Goal: Transaction & Acquisition: Purchase product/service

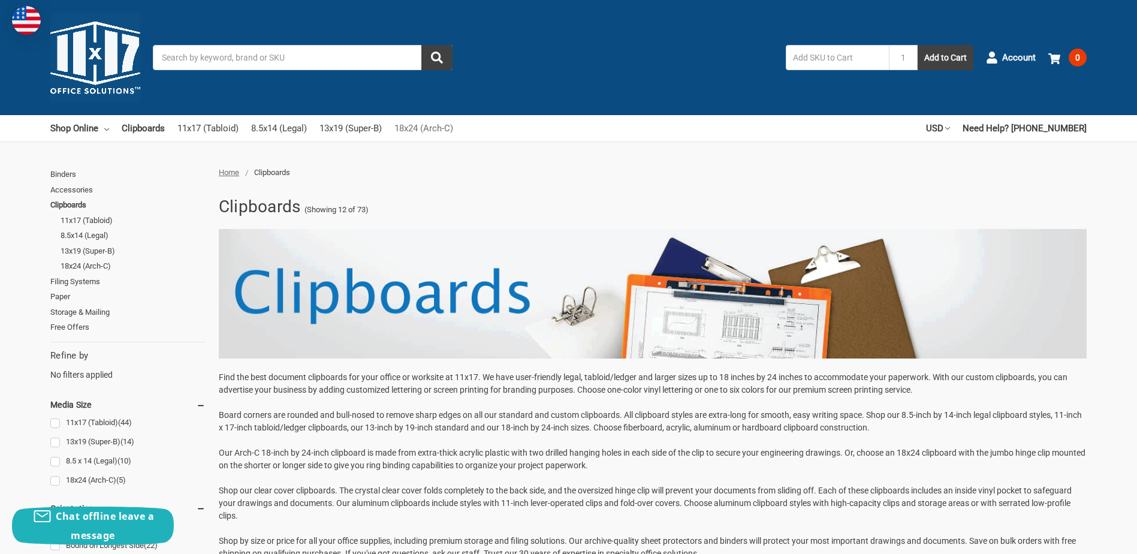
click at [423, 132] on link "18x24 (Arch-C)" at bounding box center [423, 128] width 59 height 26
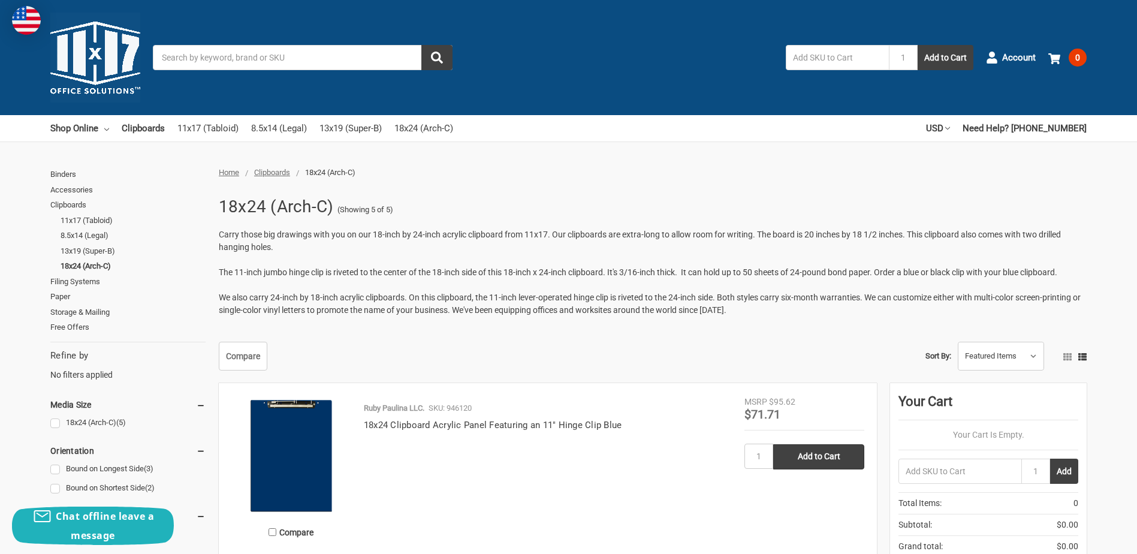
click at [283, 173] on span "Clipboards" at bounding box center [272, 172] width 36 height 9
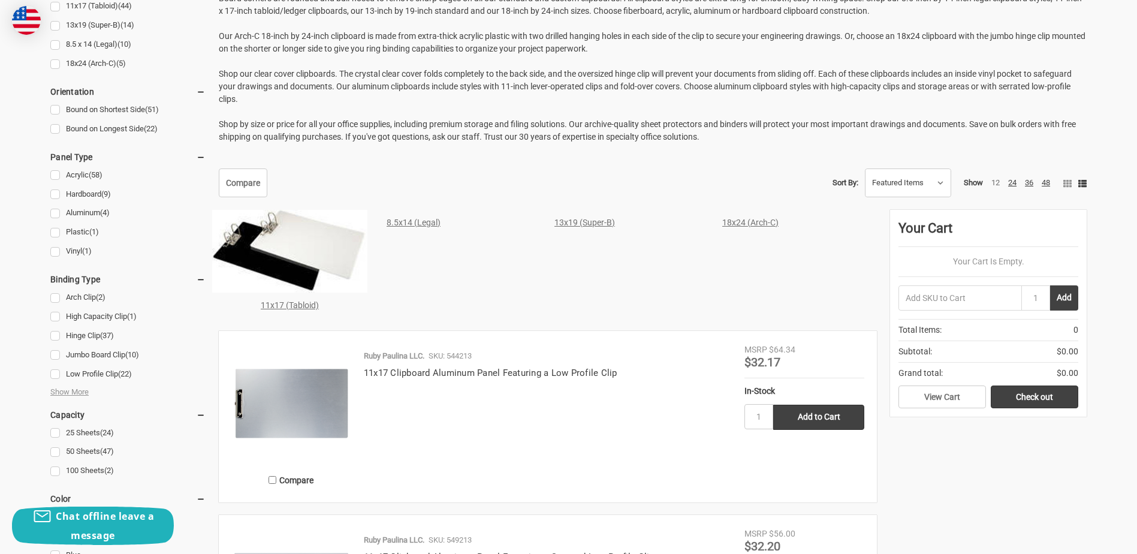
scroll to position [419, 0]
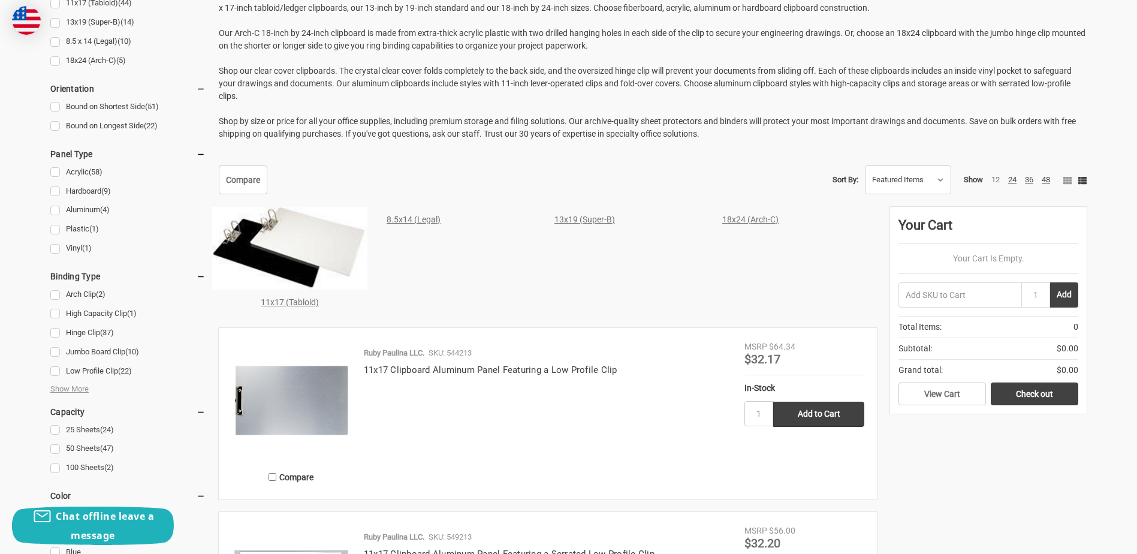
click at [757, 222] on link "18x24 (Arch-C)" at bounding box center [750, 219] width 56 height 10
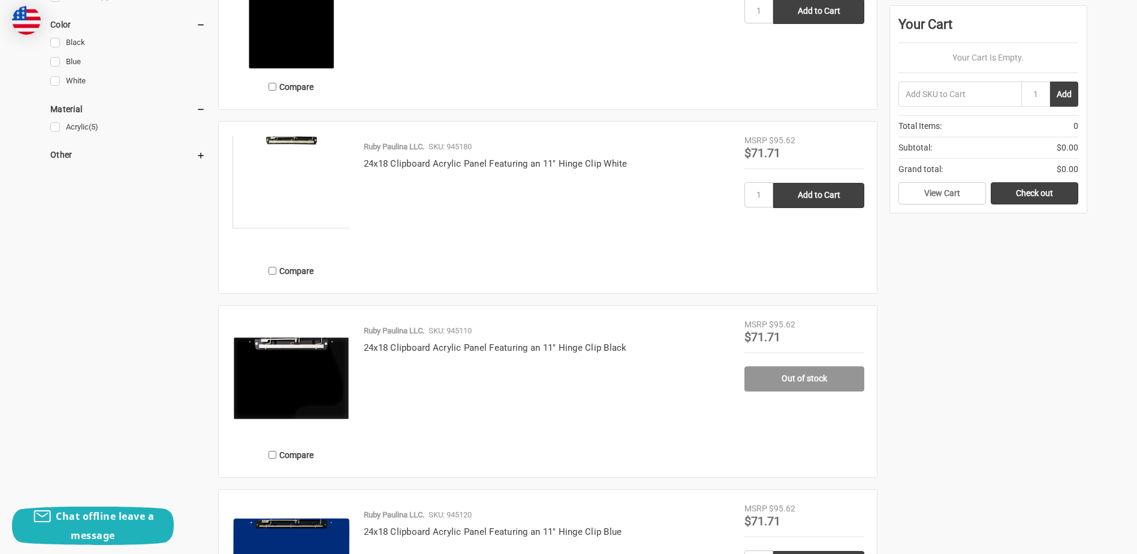
scroll to position [599, 0]
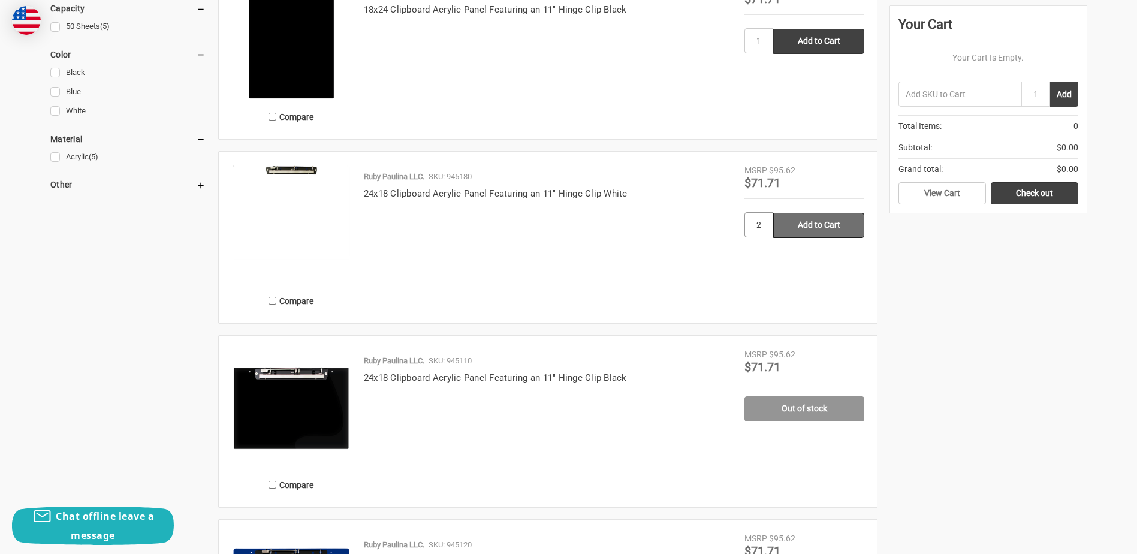
type input "2"
click at [809, 223] on input "Add to Cart" at bounding box center [818, 225] width 91 height 25
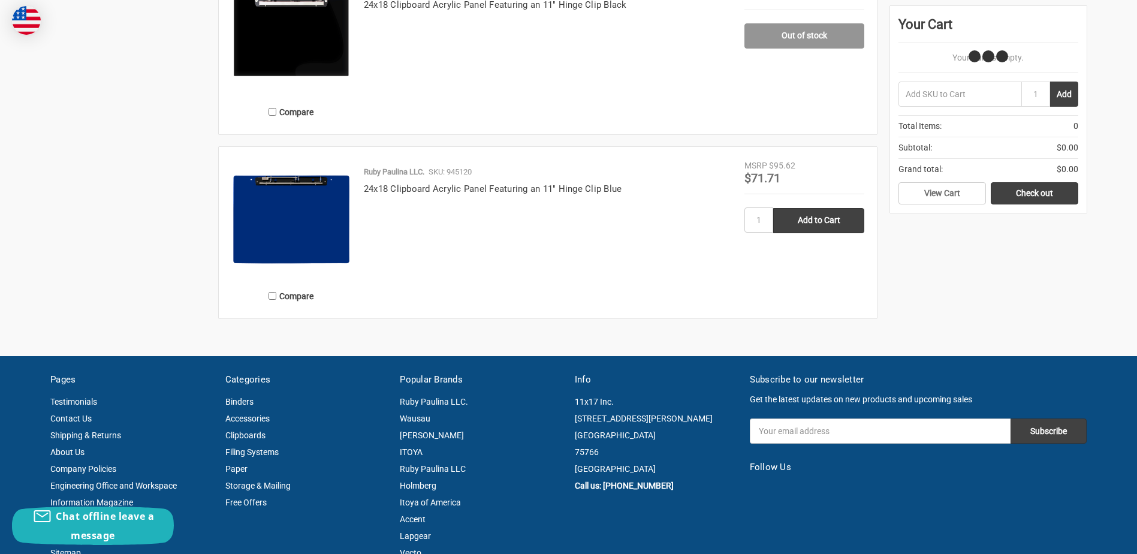
scroll to position [1019, 0]
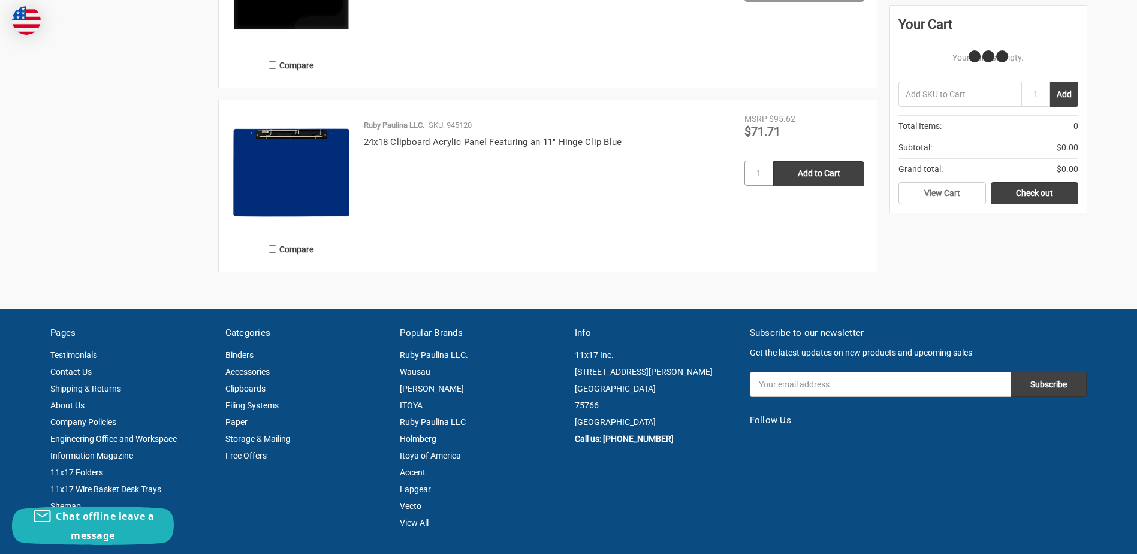
type input "Add to Cart"
type input "2"
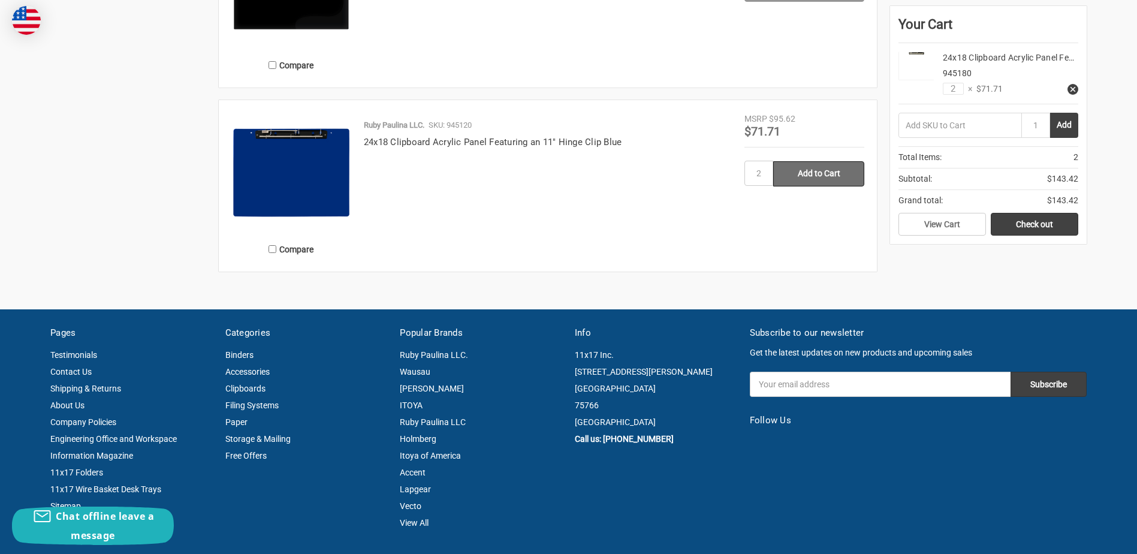
click at [832, 168] on input "Add to Cart" at bounding box center [818, 173] width 91 height 25
type input "Add to Cart"
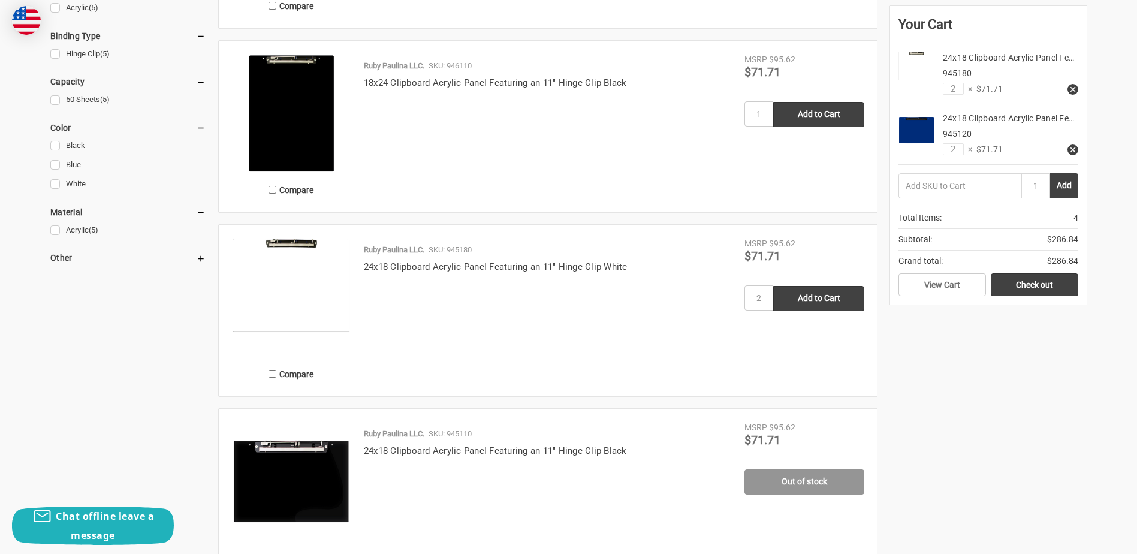
scroll to position [479, 0]
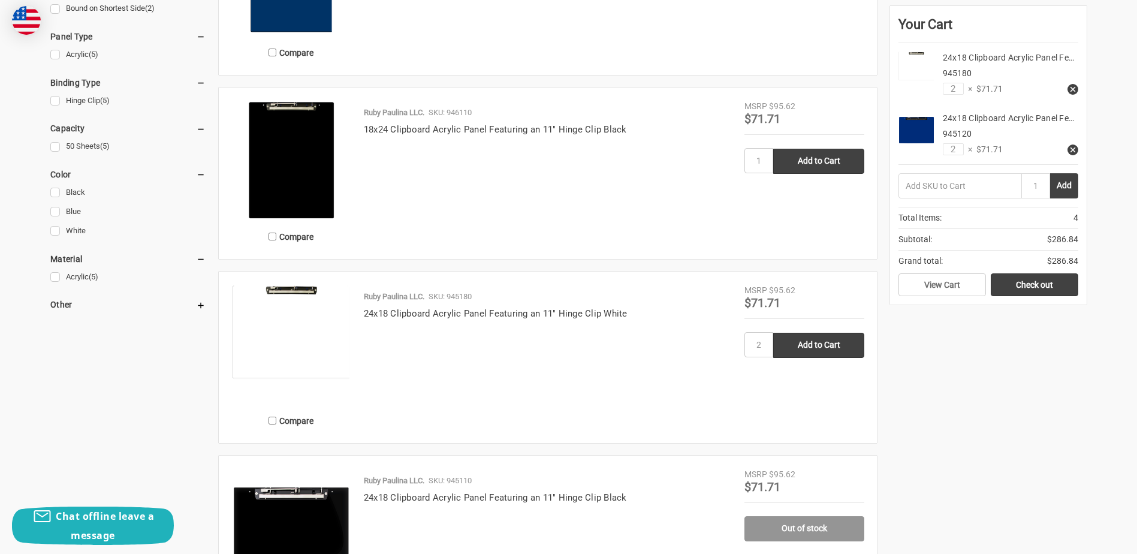
click at [315, 306] on img at bounding box center [291, 331] width 120 height 95
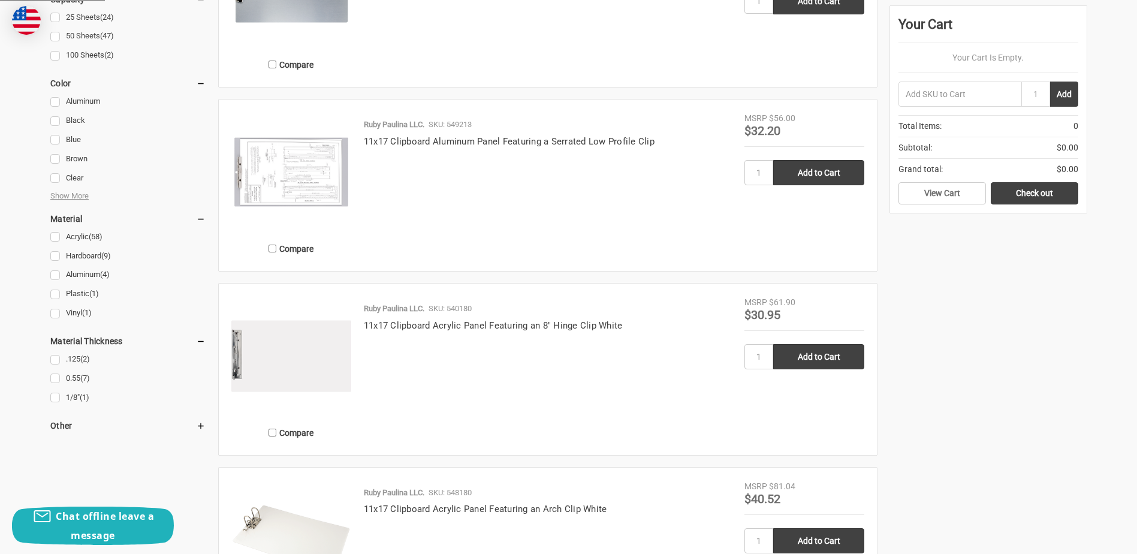
scroll to position [839, 0]
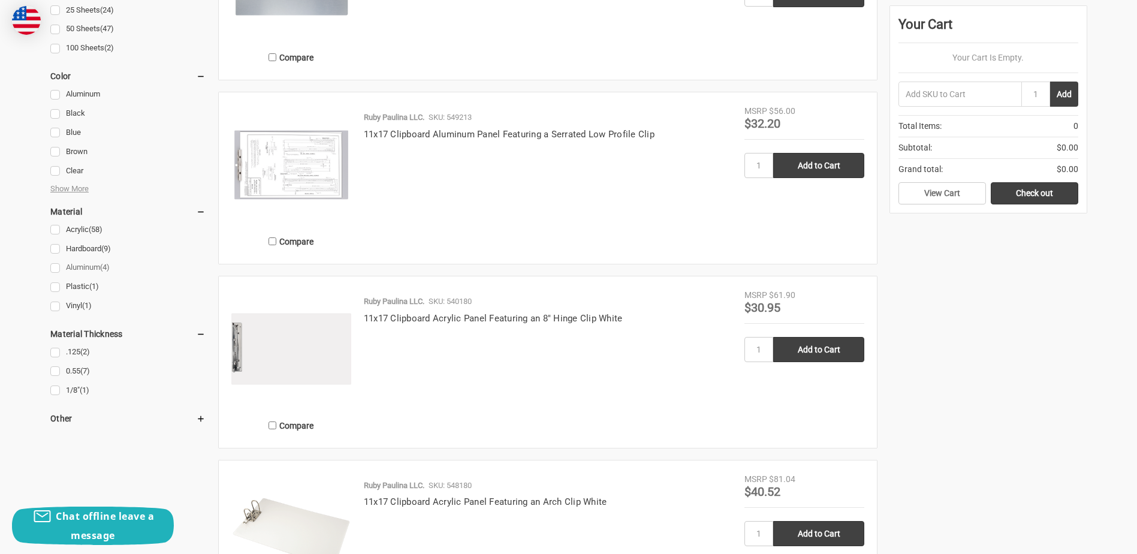
click at [53, 267] on link "Aluminum (4)" at bounding box center [127, 267] width 155 height 16
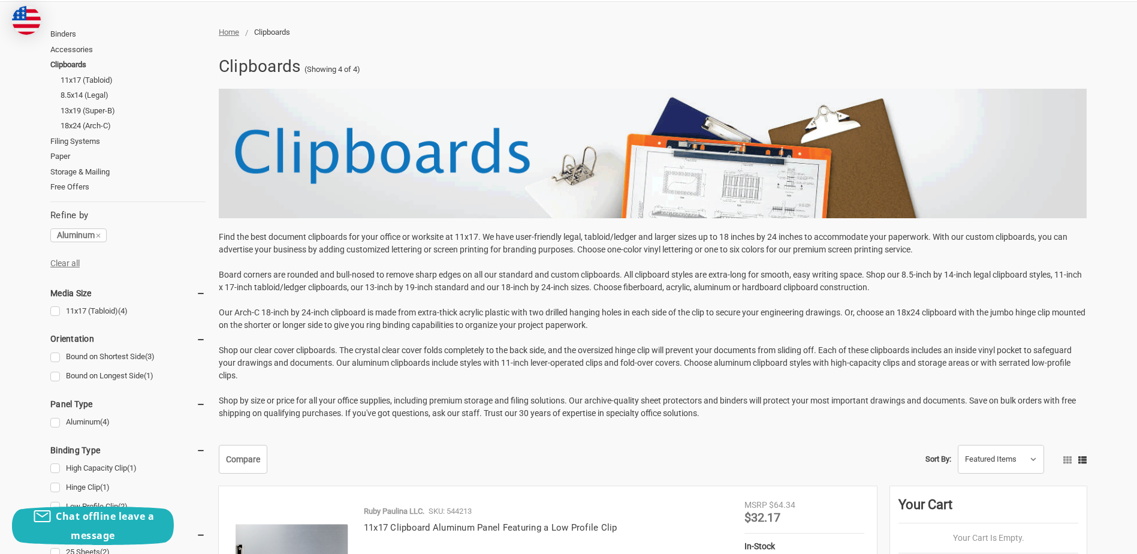
scroll to position [120, 0]
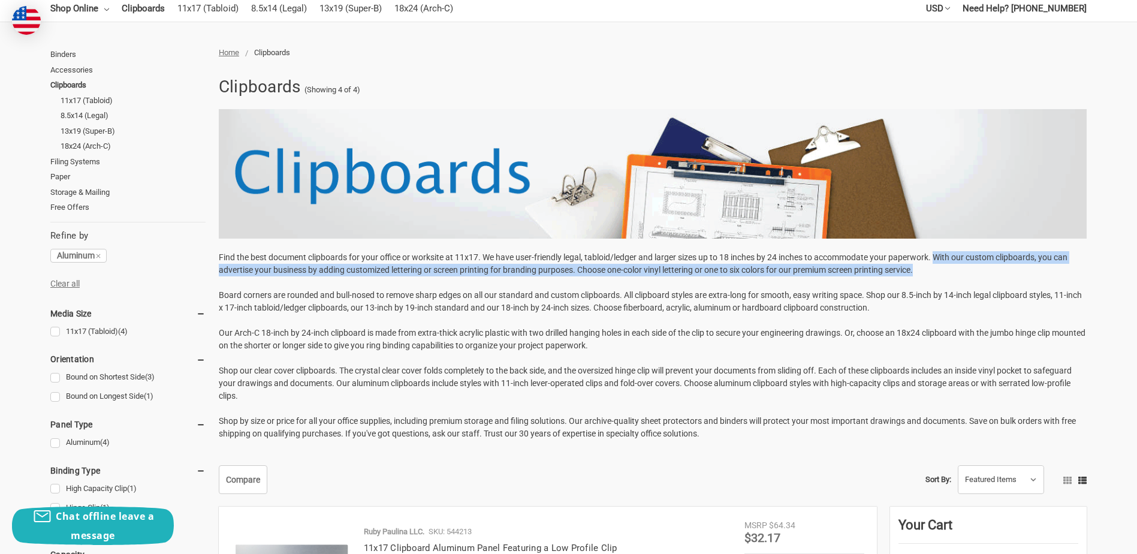
drag, startPoint x: 939, startPoint y: 254, endPoint x: 1079, endPoint y: 265, distance: 140.0
click at [1079, 265] on p "Find the best document clipboards for your office or worksite at 11x17. We have…" at bounding box center [653, 345] width 868 height 189
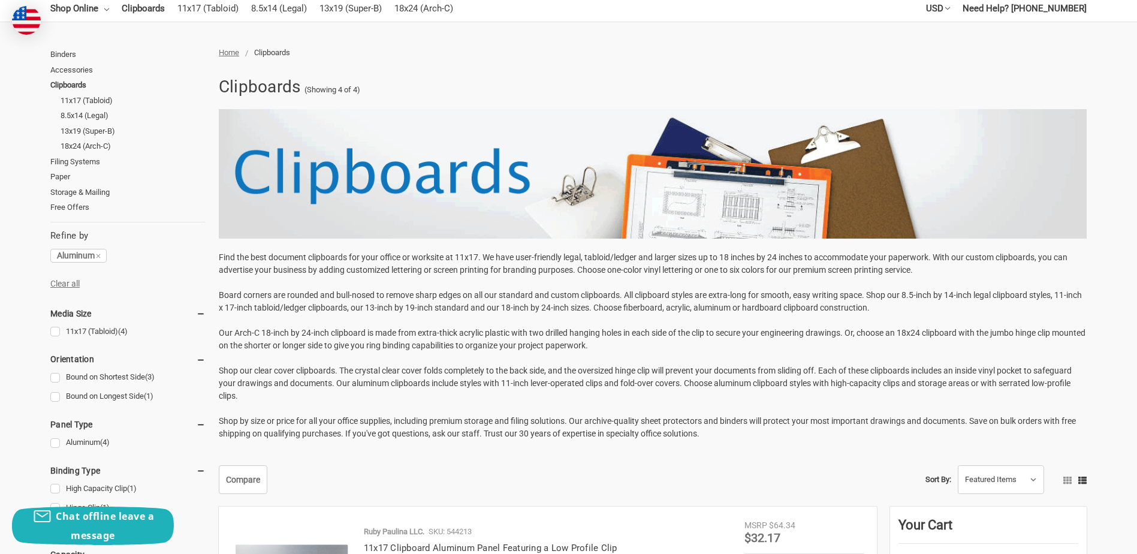
click at [222, 295] on p "Find the best document clipboards for your office or worksite at 11x17. We have…" at bounding box center [653, 345] width 868 height 189
click at [261, 331] on p "Find the best document clipboards for your office or worksite at 11x17. We have…" at bounding box center [653, 345] width 868 height 189
drag, startPoint x: 219, startPoint y: 334, endPoint x: 1075, endPoint y: 341, distance: 855.6
click at [1075, 341] on p "Find the best document clipboards for your office or worksite at 11x17. We have…" at bounding box center [653, 345] width 868 height 189
drag, startPoint x: 1075, startPoint y: 341, endPoint x: 1031, endPoint y: 348, distance: 44.9
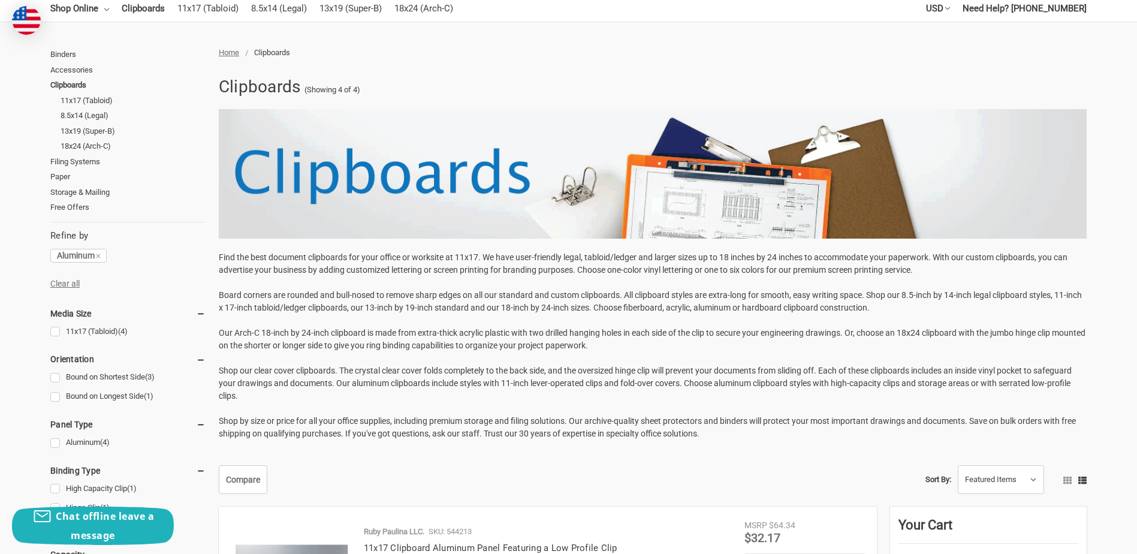
click at [1031, 348] on p "Find the best document clipboards for your office or worksite at 11x17. We have…" at bounding box center [653, 345] width 868 height 189
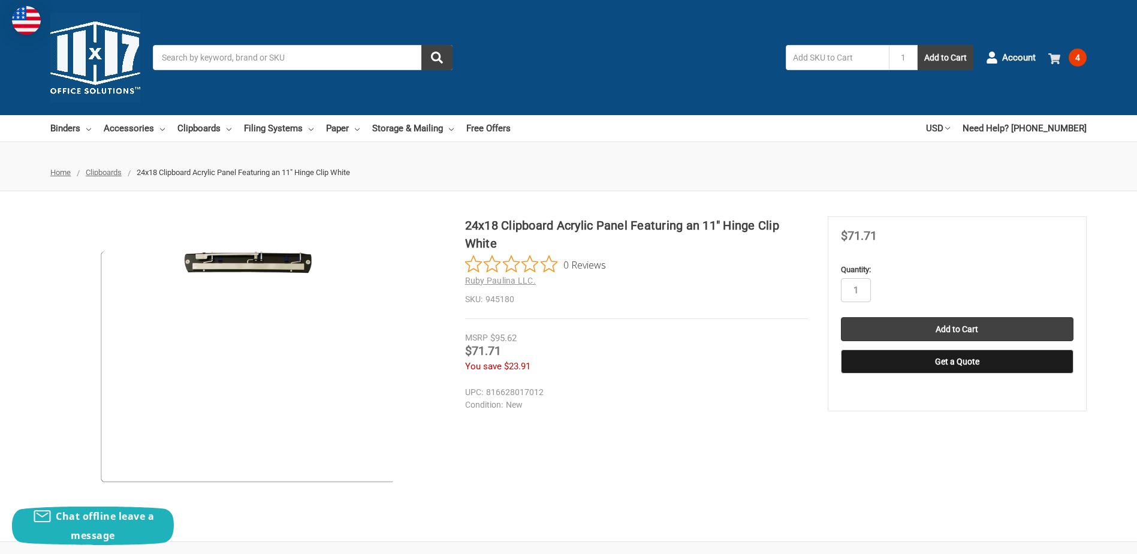
click at [1081, 58] on span "4" at bounding box center [1077, 58] width 18 height 18
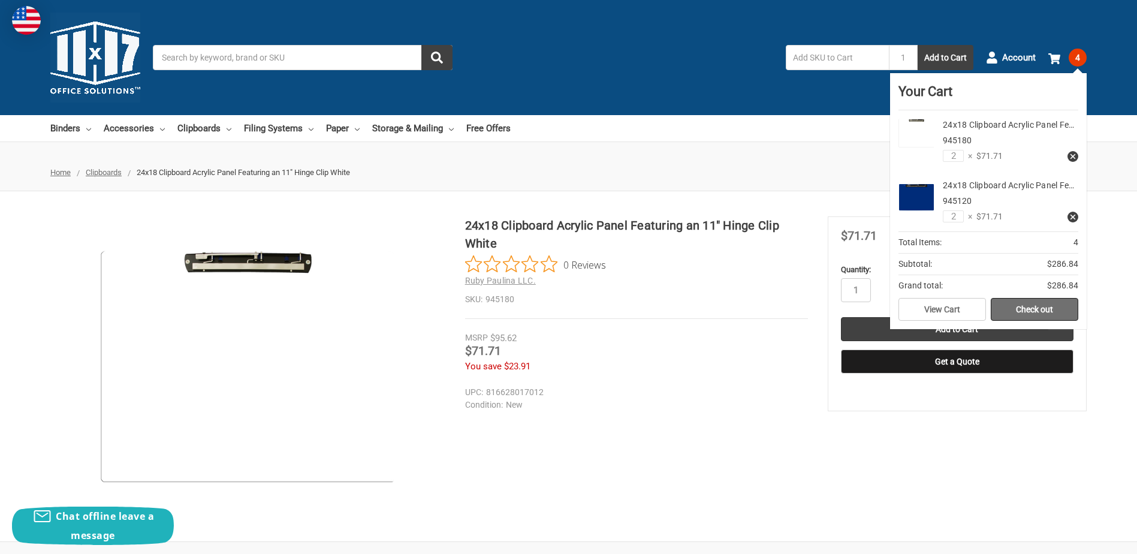
click at [1029, 309] on link "Check out" at bounding box center [1033, 309] width 87 height 23
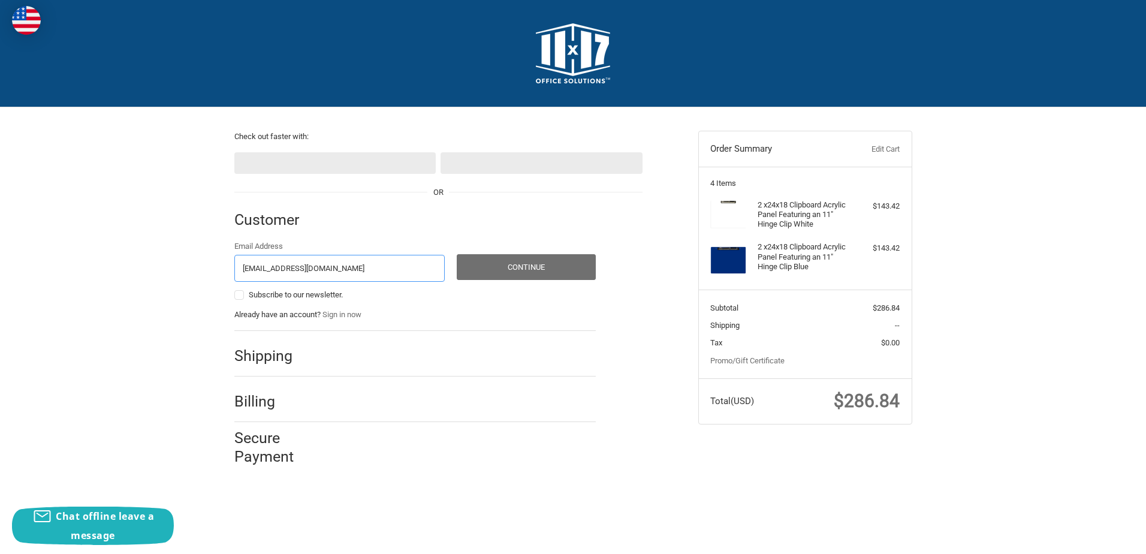
type input "[EMAIL_ADDRESS][DOMAIN_NAME]"
click at [519, 272] on button "Continue" at bounding box center [526, 267] width 139 height 26
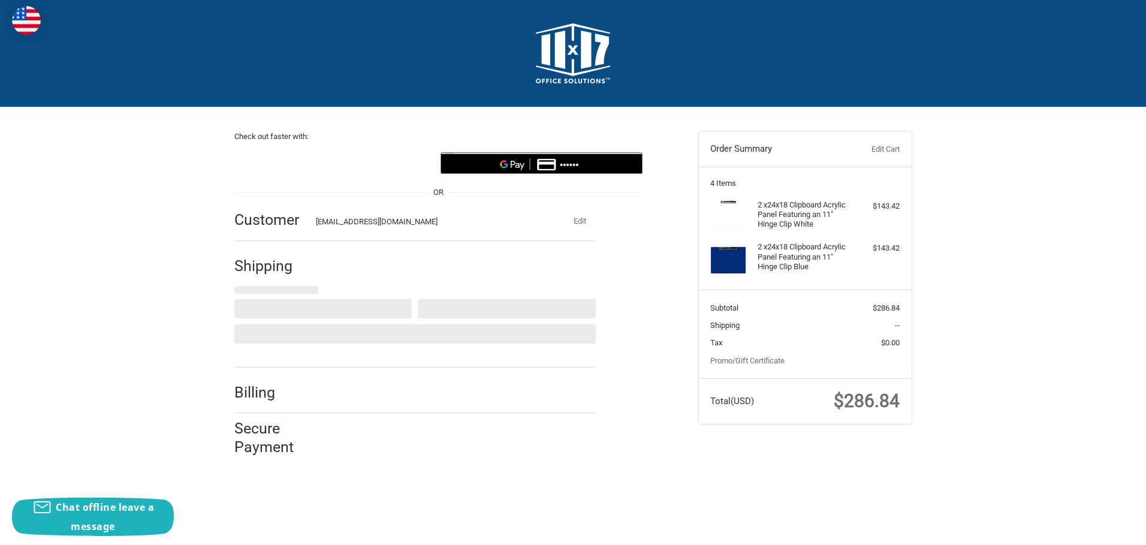
select select "US"
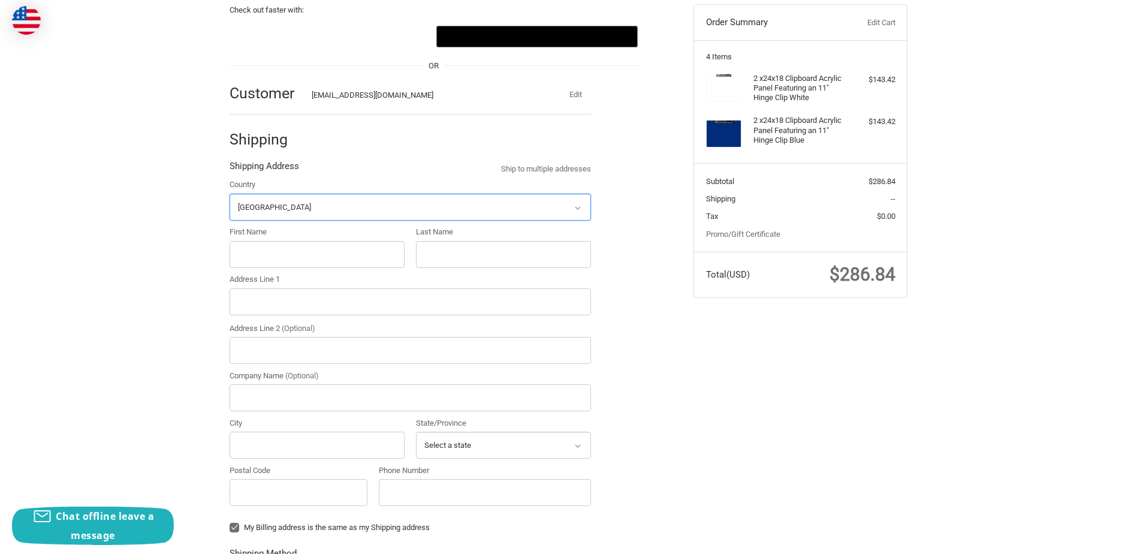
scroll to position [130, 0]
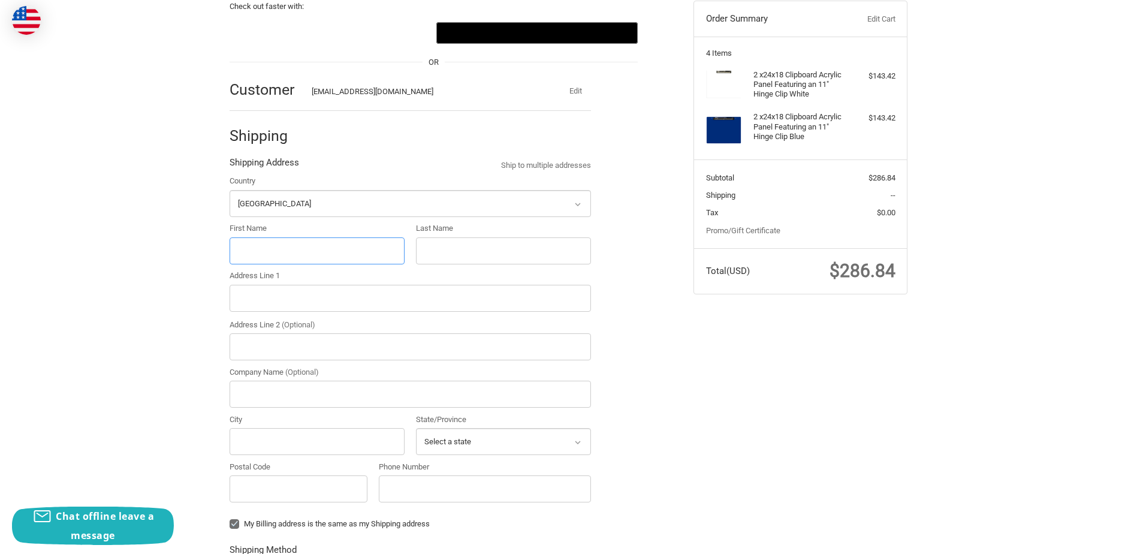
click at [247, 255] on input "First Name" at bounding box center [316, 250] width 175 height 27
type input "Albert"
type input "Meatte"
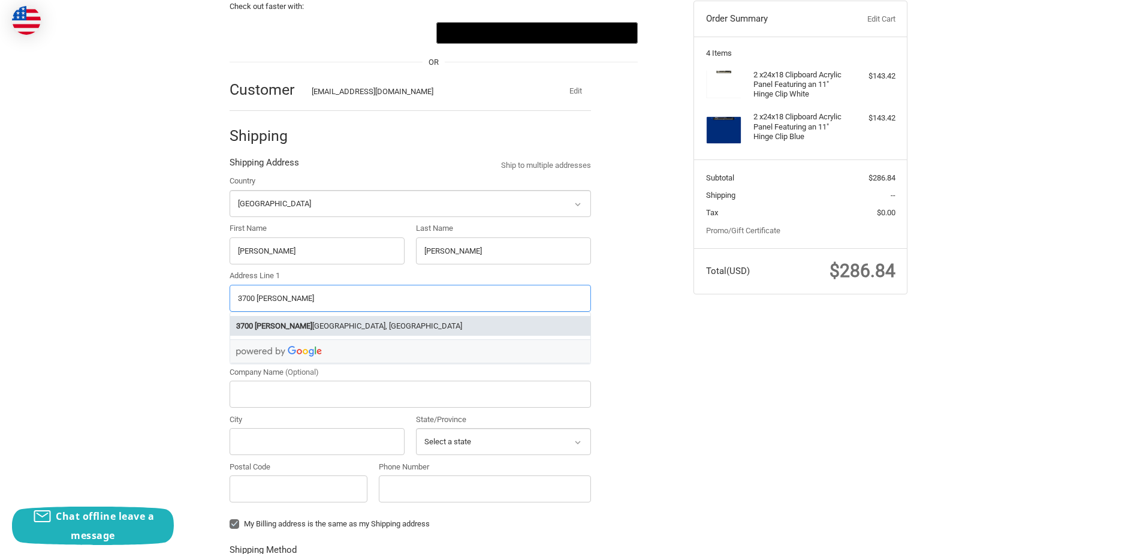
click at [367, 321] on li "3700 James Savage Road, Midland, MI, USA" at bounding box center [410, 326] width 360 height 20
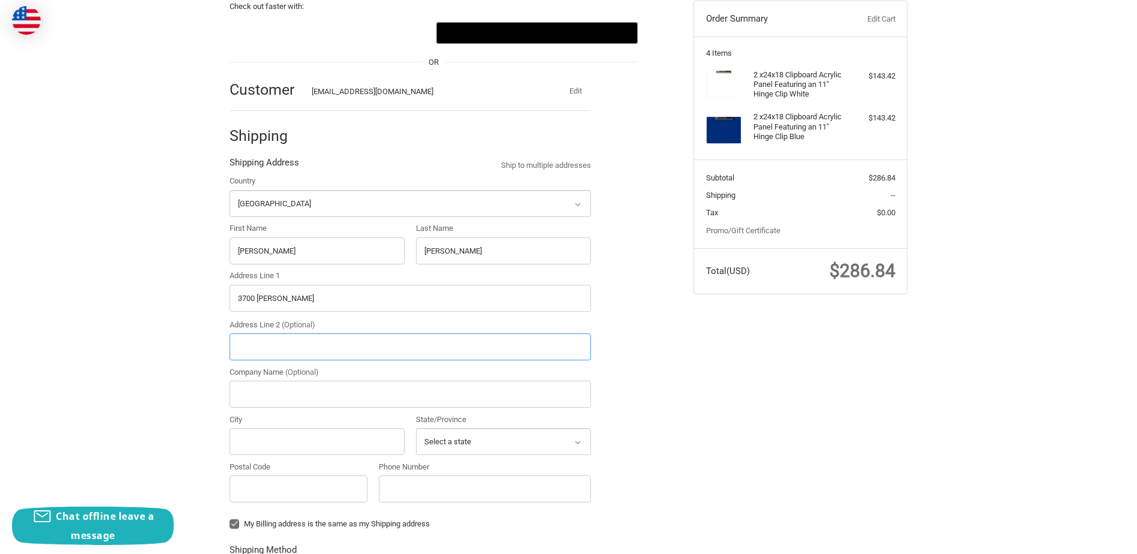
type input "3700 James Savage Road"
type input "Midland"
type input "48642"
select select "MI"
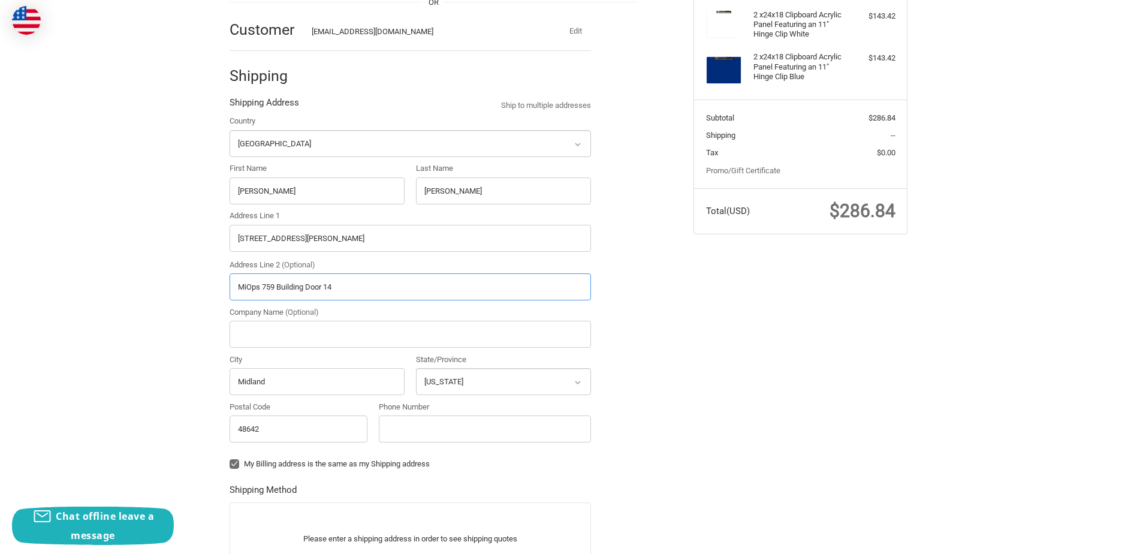
type input "MiOps 759 Building Door 14"
click at [251, 332] on input "Company Name (Optional)" at bounding box center [409, 334] width 361 height 27
type input "Trinseo"
click at [235, 463] on label "My Billing address is the same as my Shipping address" at bounding box center [409, 464] width 361 height 10
click at [230, 458] on input "My Billing address is the same as my Shipping address" at bounding box center [229, 458] width 1 height 1
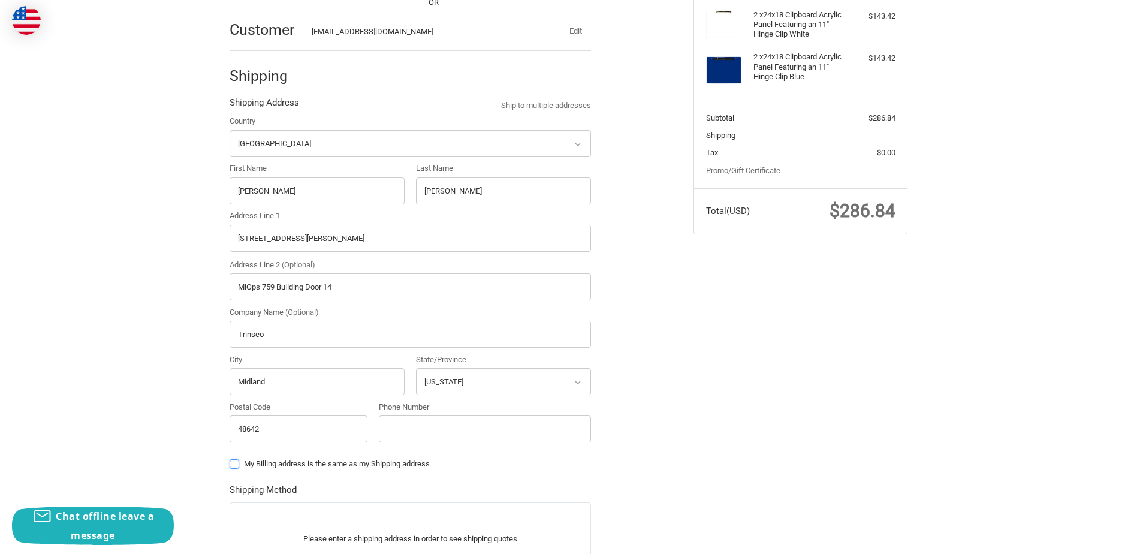
checkbox input "false"
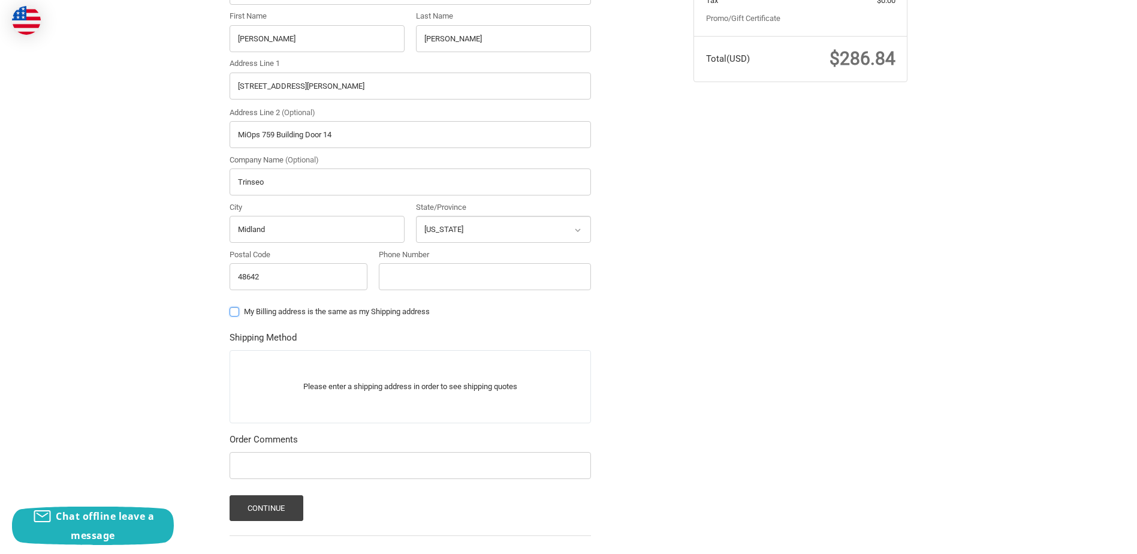
scroll to position [370, 0]
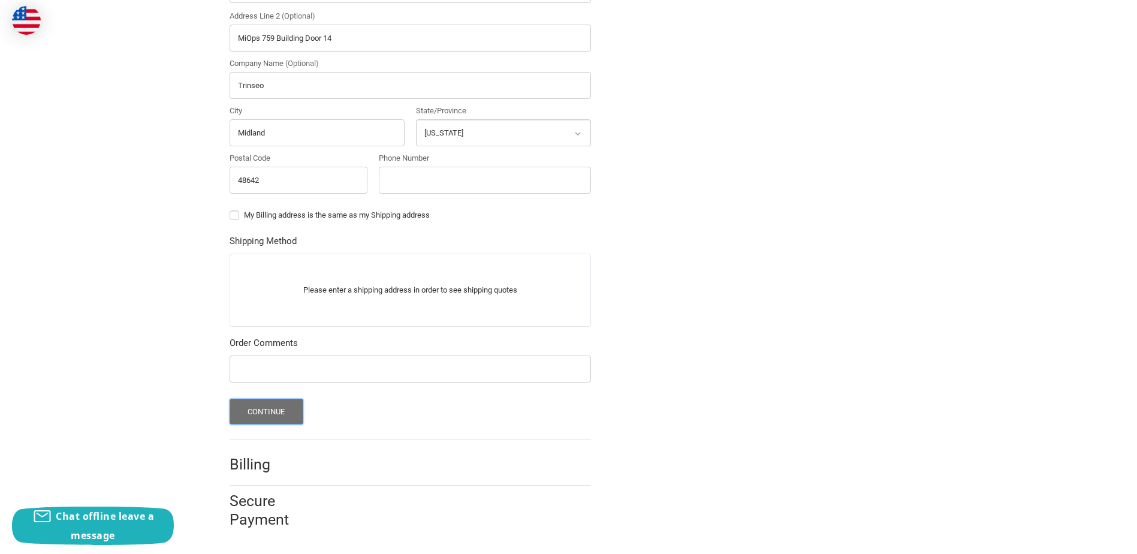
click at [252, 404] on button "Continue" at bounding box center [266, 411] width 74 height 26
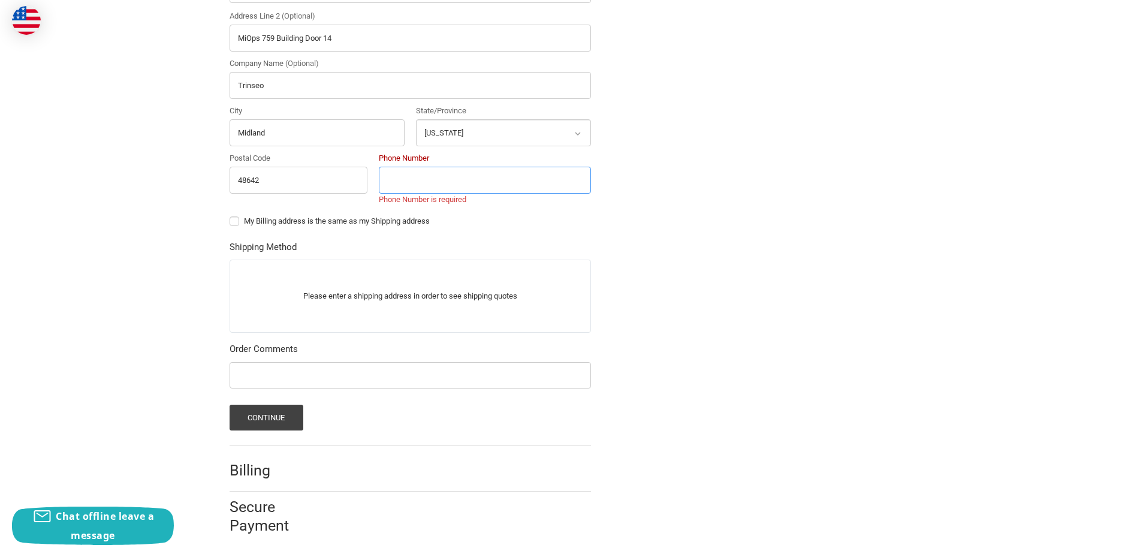
scroll to position [340, 0]
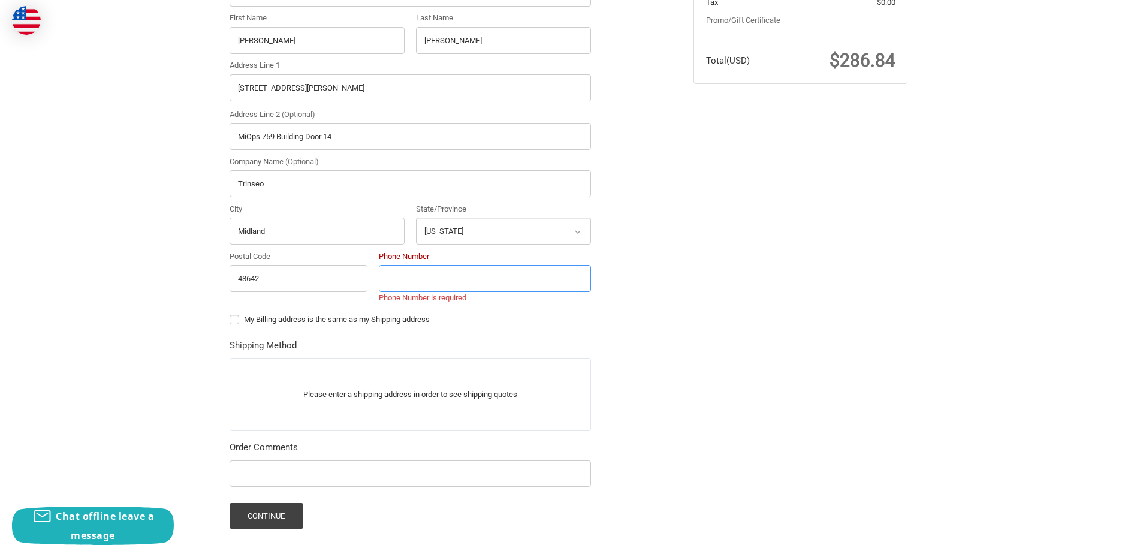
click at [453, 270] on input "Phone Number" at bounding box center [485, 278] width 212 height 27
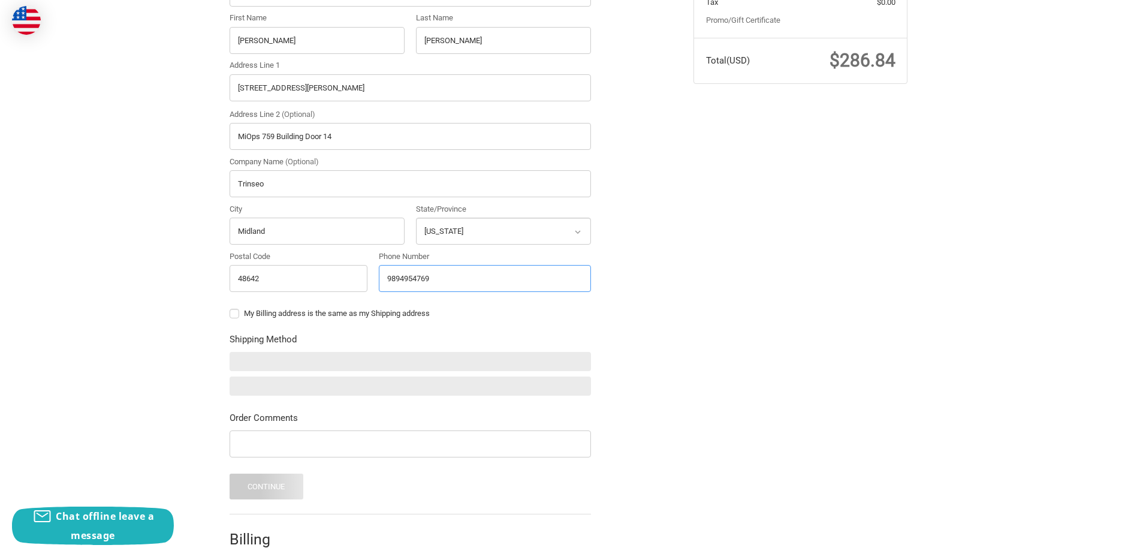
type input "9894954769"
click at [143, 283] on div "Check out faster with: @import url(//fonts.googleapis.com/css?family=Google+San…" at bounding box center [568, 192] width 1137 height 850
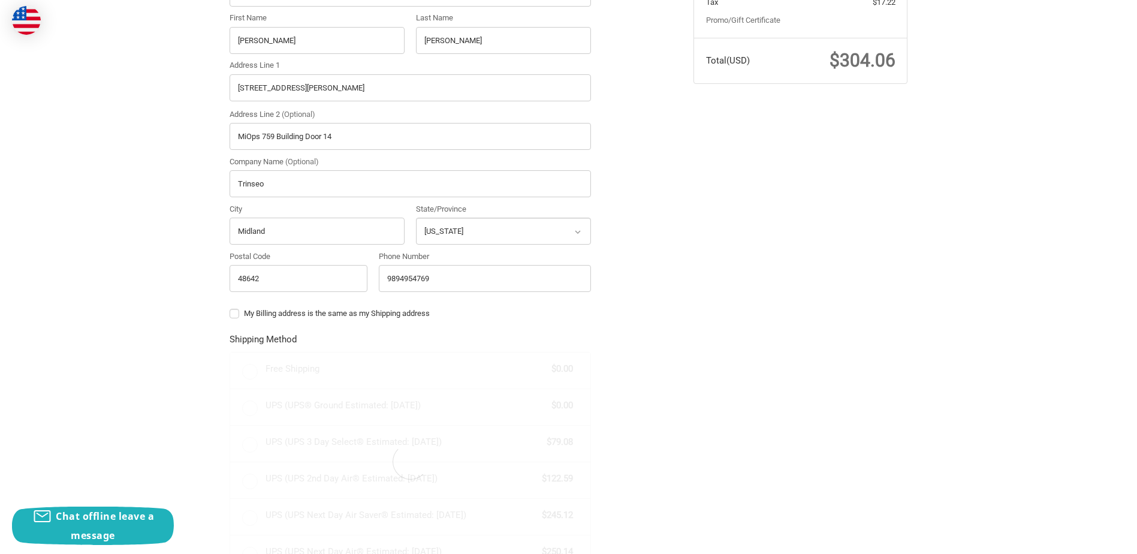
radio input "true"
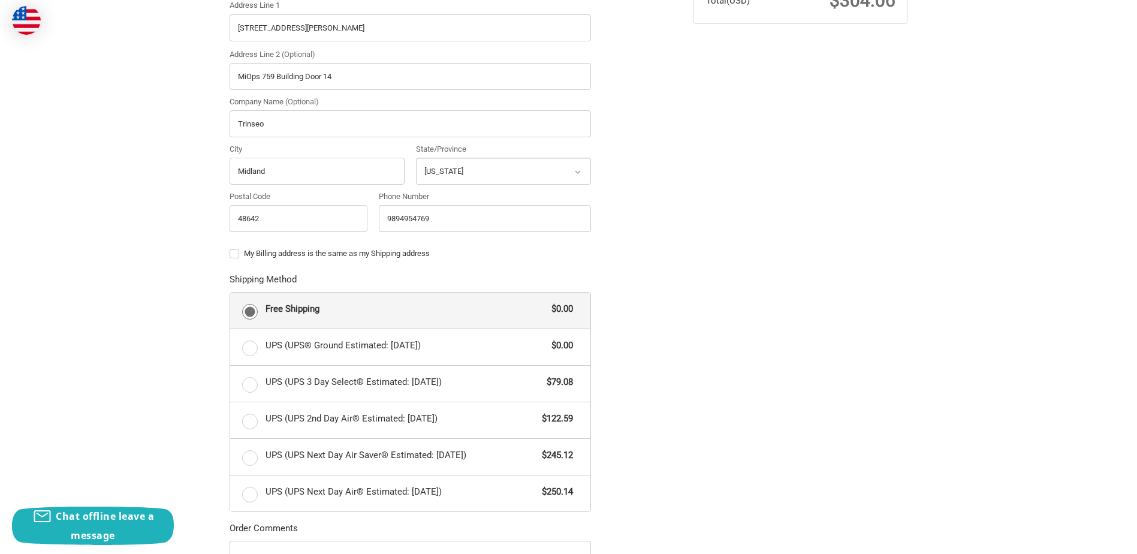
scroll to position [460, 0]
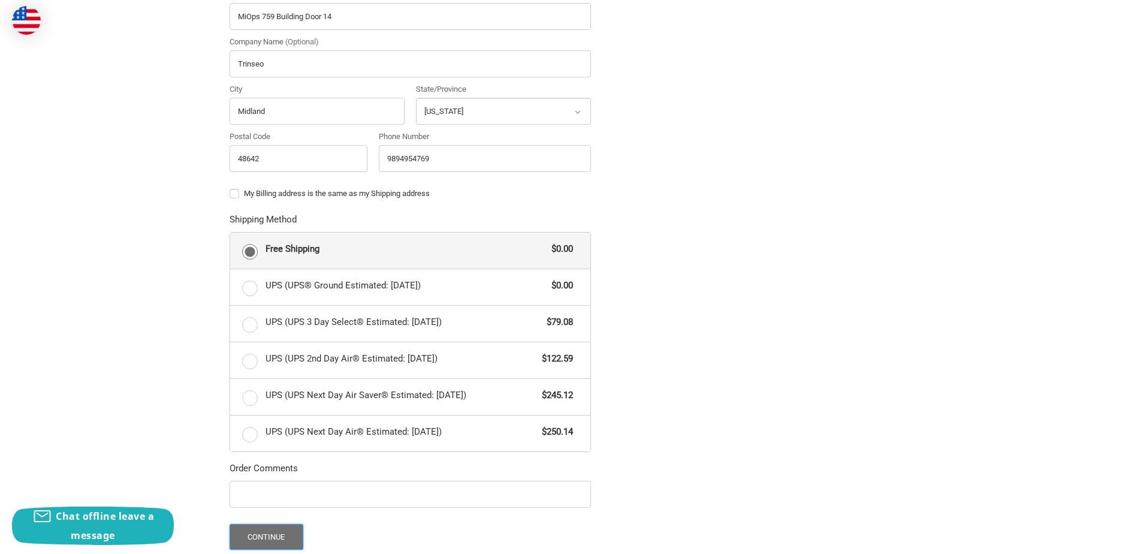
click at [266, 533] on button "Continue" at bounding box center [266, 537] width 74 height 26
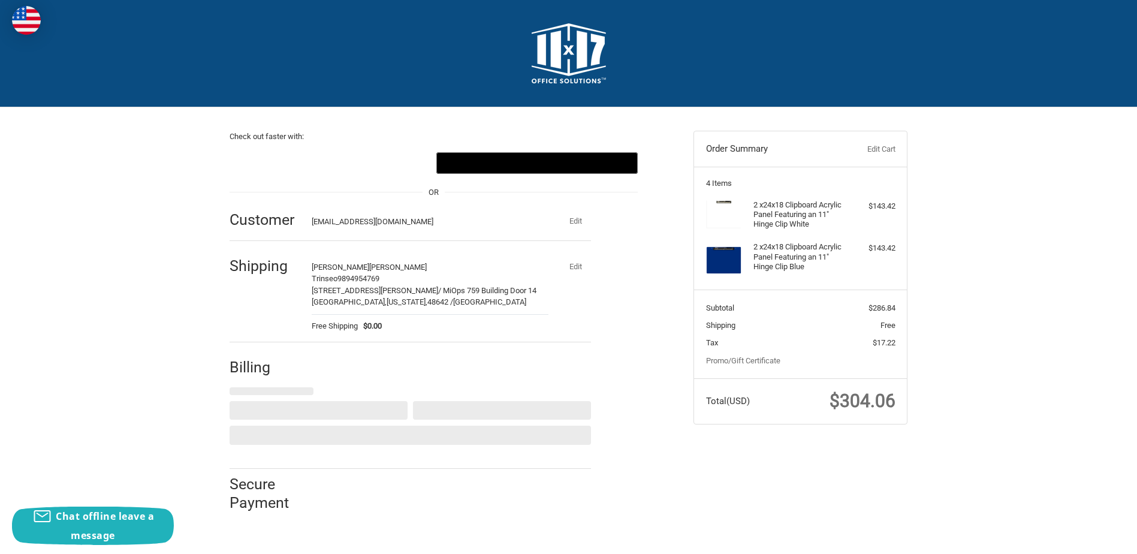
scroll to position [0, 0]
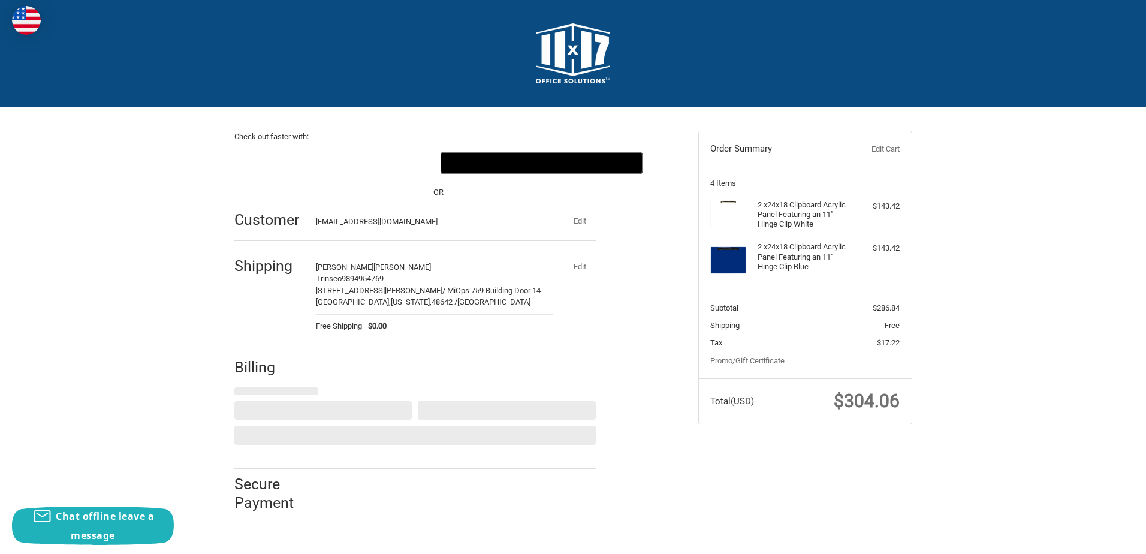
select select "US"
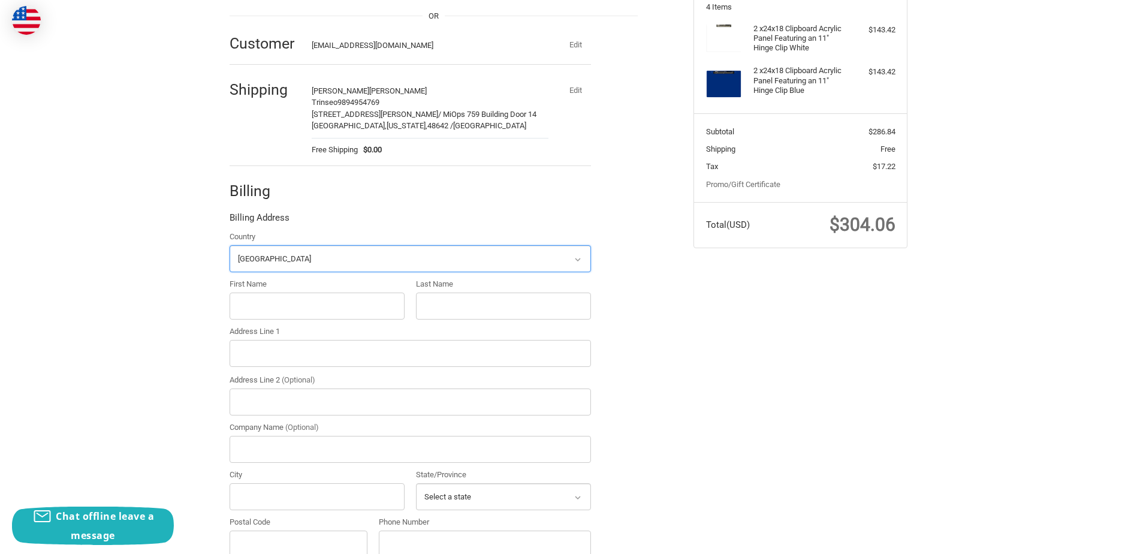
scroll to position [231, 0]
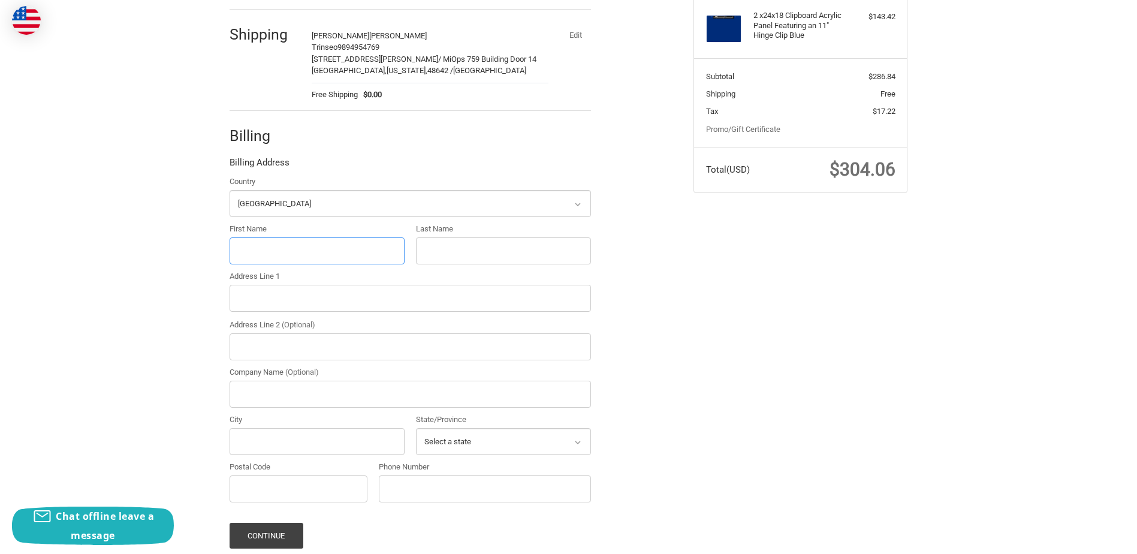
click at [282, 252] on input "First Name" at bounding box center [316, 250] width 175 height 27
type input "Albert"
type input "Meatte"
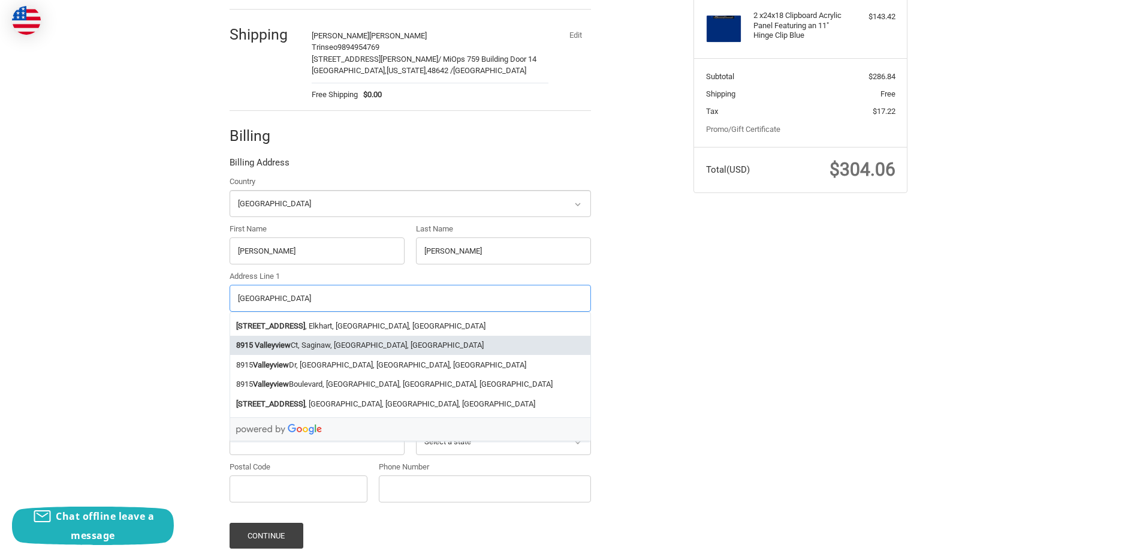
click at [312, 342] on li "8915 Valleyview Ct, Saginaw, MI, USA" at bounding box center [410, 346] width 360 height 20
type input "8915 Valleyview Ct"
type input "Saginaw"
select select "MI"
type input "48609"
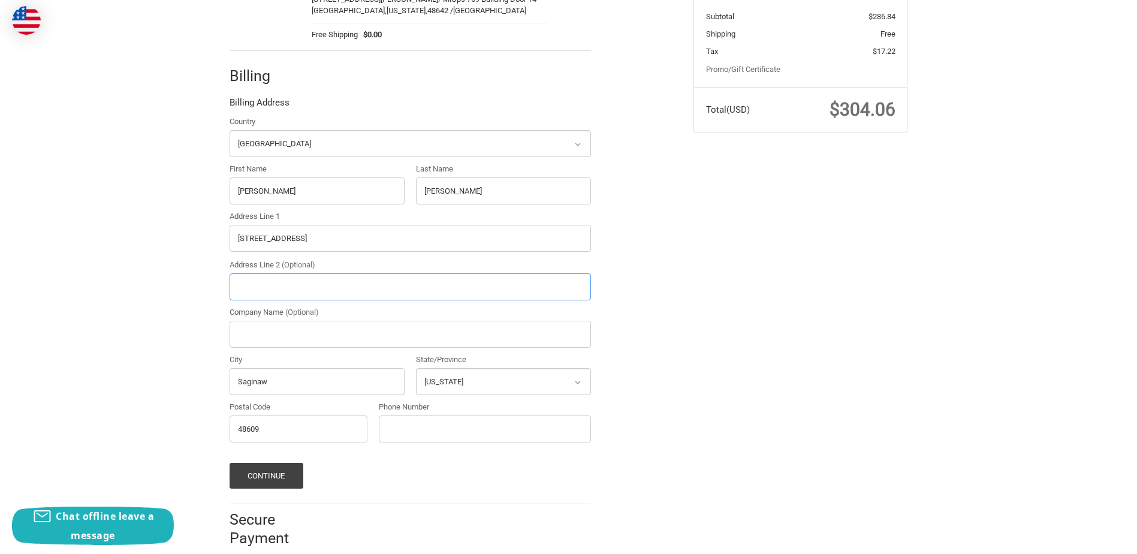
scroll to position [310, 0]
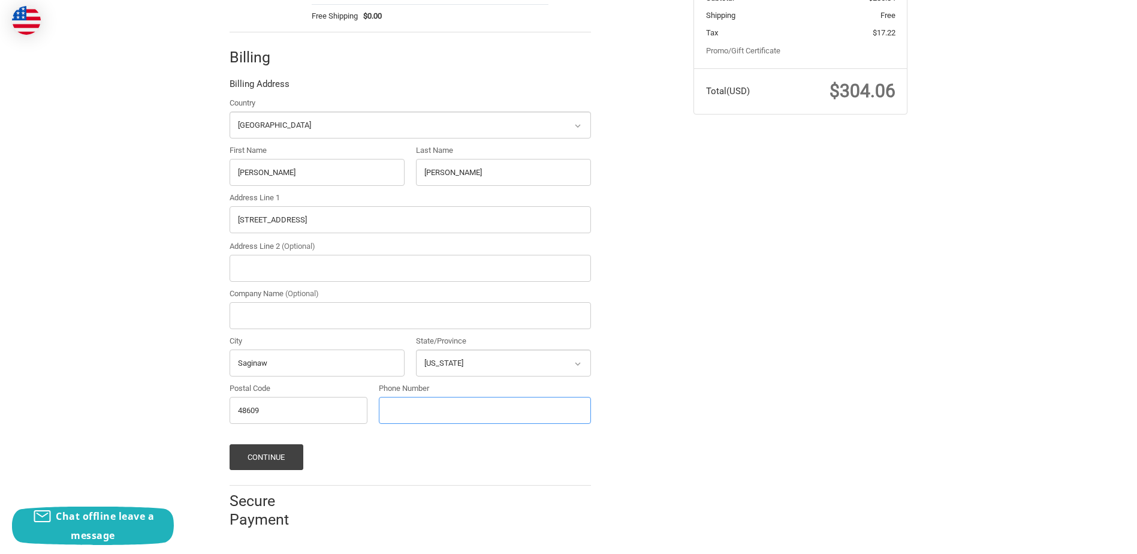
click at [431, 419] on input "Phone Number" at bounding box center [485, 410] width 212 height 27
type input "9894954769"
click at [261, 452] on button "Continue" at bounding box center [266, 457] width 74 height 26
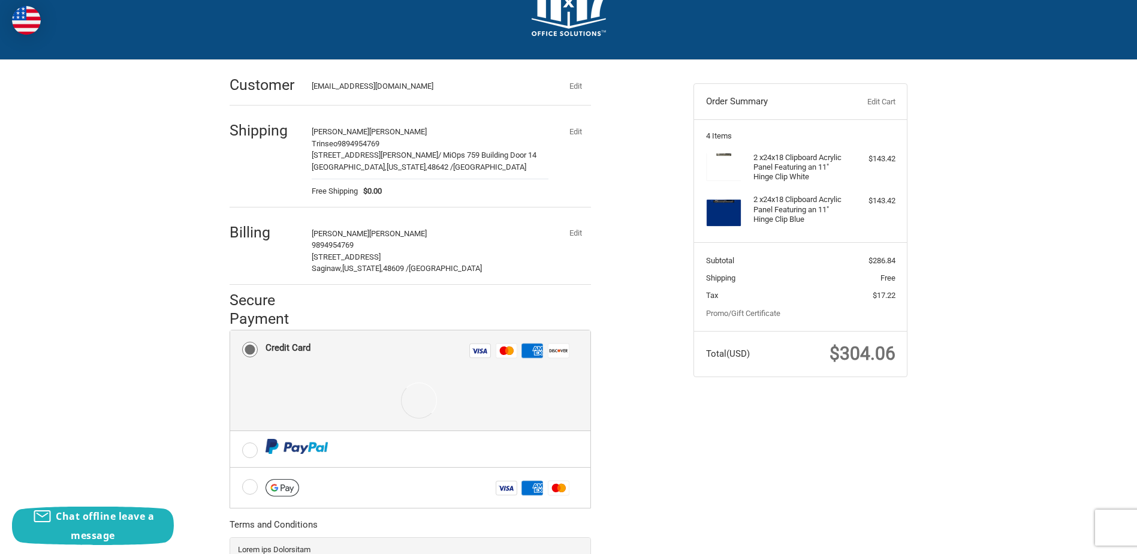
scroll to position [169, 0]
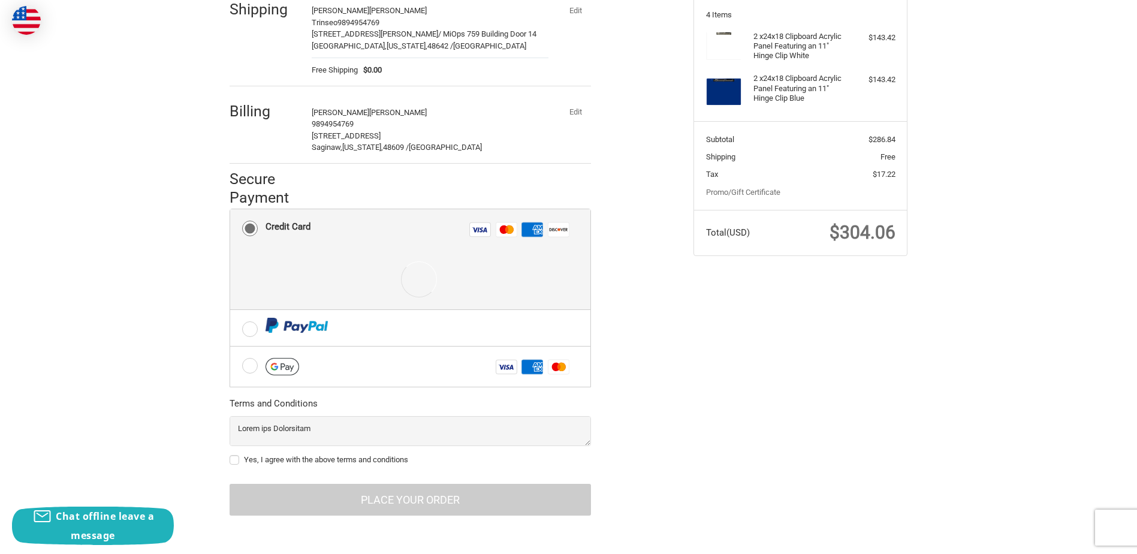
click at [365, 261] on div at bounding box center [418, 279] width 307 height 60
click at [234, 461] on label "Yes, I agree with the above terms and conditions" at bounding box center [409, 460] width 361 height 10
click at [230, 454] on input "Yes, I agree with the above terms and conditions" at bounding box center [229, 454] width 1 height 1
checkbox input "true"
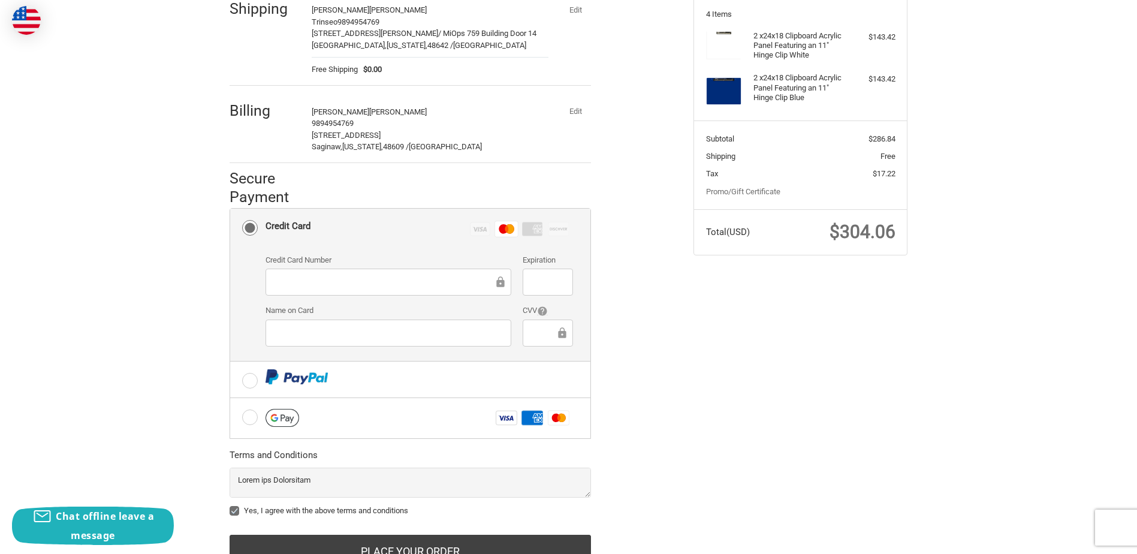
scroll to position [221, 0]
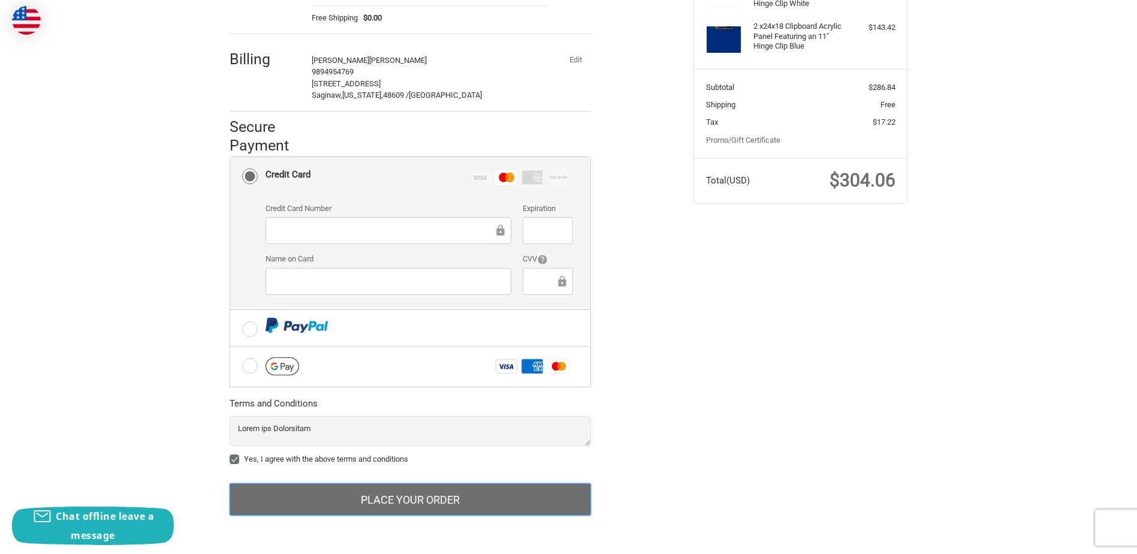
click at [418, 496] on button "Place Your Order" at bounding box center [409, 499] width 361 height 32
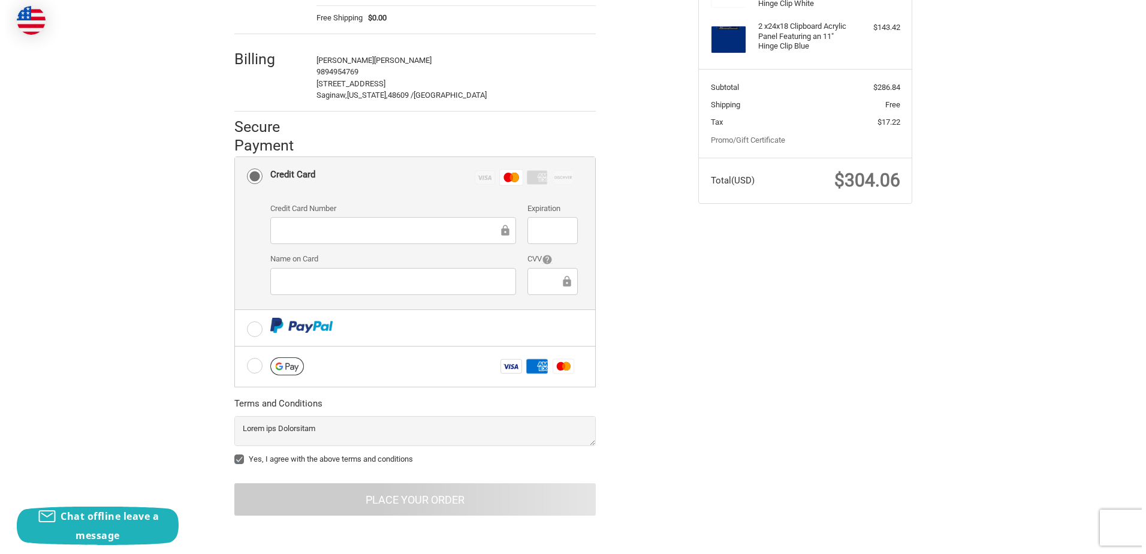
scroll to position [0, 0]
